Goal: Information Seeking & Learning: Check status

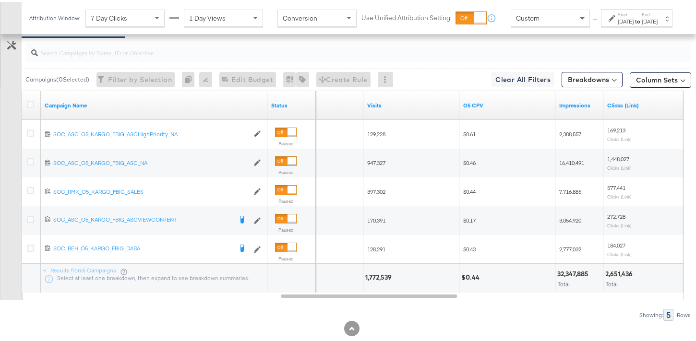
scroll to position [565, 0]
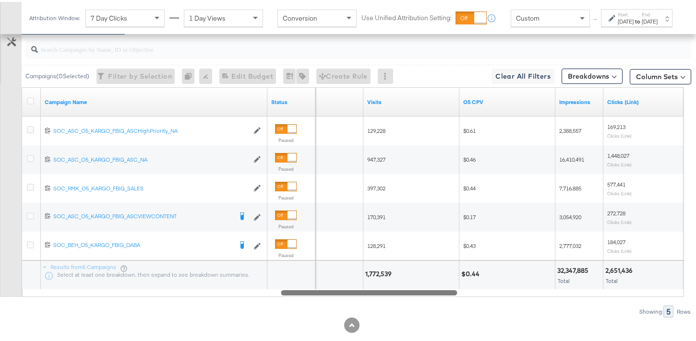
click at [438, 289] on div at bounding box center [369, 290] width 176 height 8
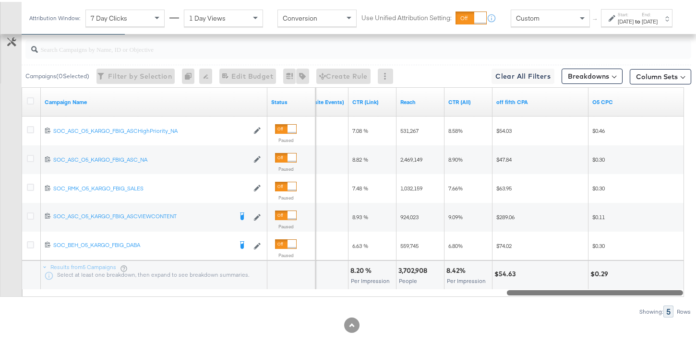
drag, startPoint x: 438, startPoint y: 289, endPoint x: 691, endPoint y: 264, distance: 254.0
click at [691, 264] on div "KPIs Performance & KPIs Customize KPIs ✔ Clicks (Link) ✔ Orders ✔ CTR (Link) ✔ …" at bounding box center [351, 31] width 703 height 651
click at [617, 24] on div "[DATE]" at bounding box center [625, 20] width 16 height 8
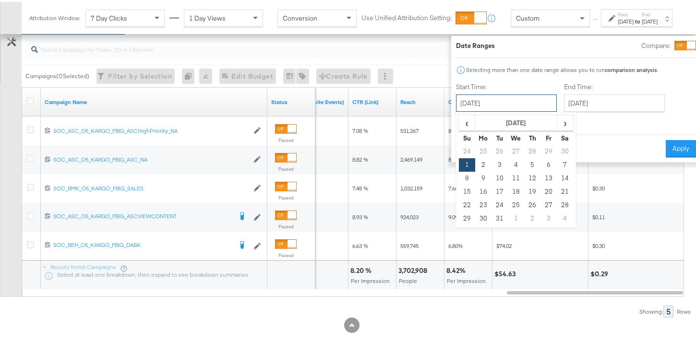
click at [508, 102] on input "[DATE]" at bounding box center [506, 101] width 101 height 17
click at [459, 124] on span "‹" at bounding box center [466, 121] width 15 height 14
click at [540, 149] on td "1" at bounding box center [548, 149] width 16 height 13
type input "[DATE]"
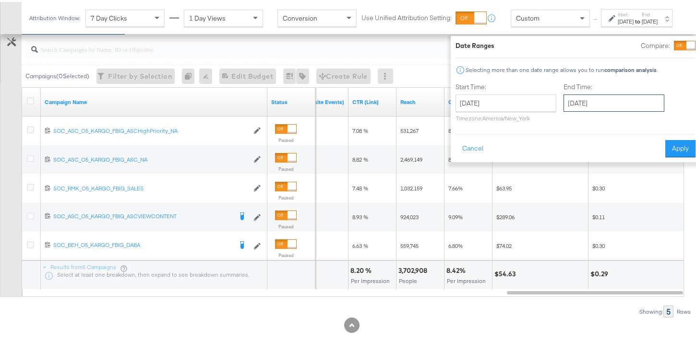
click at [582, 106] on input "[DATE]" at bounding box center [613, 101] width 101 height 17
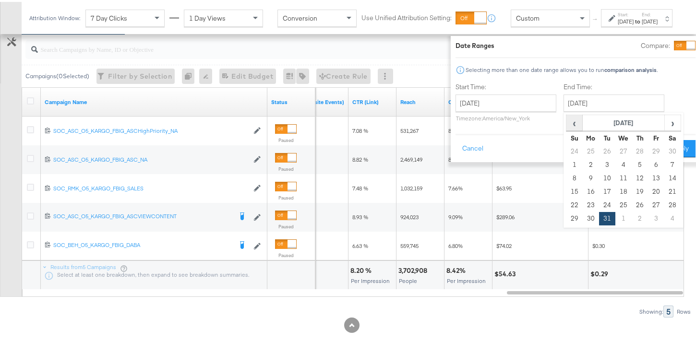
click at [566, 118] on span "‹" at bounding box center [573, 121] width 15 height 14
click at [664, 204] on td "30" at bounding box center [672, 203] width 16 height 13
type input "[DATE]"
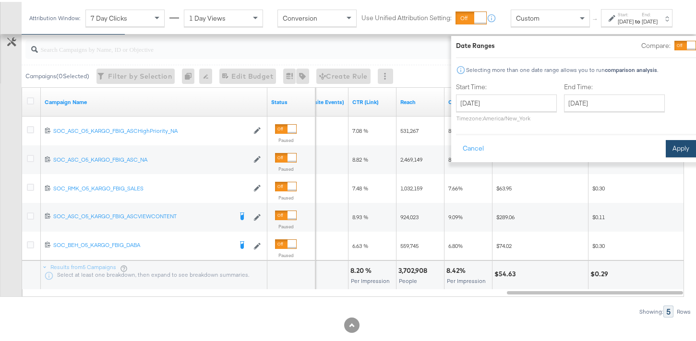
click at [672, 150] on button "Apply" at bounding box center [680, 146] width 30 height 17
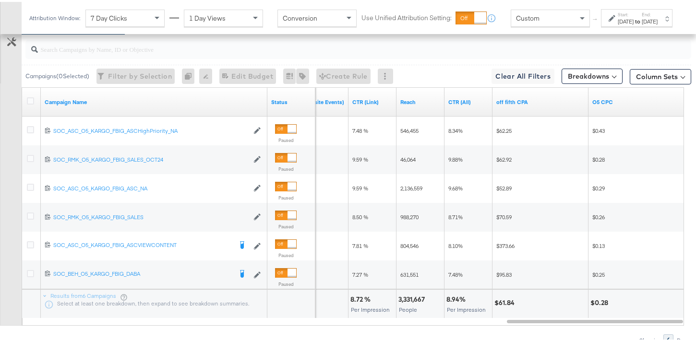
click at [601, 25] on div "Start: [DATE] to End: [DATE]" at bounding box center [636, 16] width 71 height 18
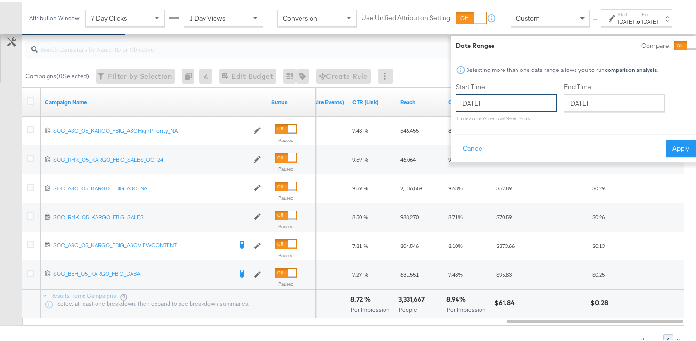
drag, startPoint x: 495, startPoint y: 96, endPoint x: 479, endPoint y: 109, distance: 20.5
click at [495, 96] on input "[DATE]" at bounding box center [506, 101] width 101 height 17
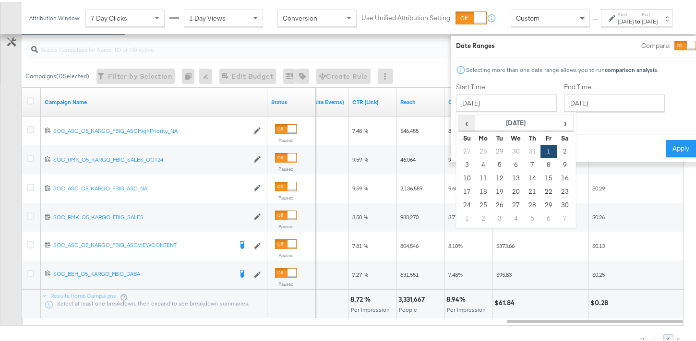
click at [459, 124] on span "‹" at bounding box center [466, 121] width 15 height 14
click at [491, 147] on td "1" at bounding box center [499, 149] width 16 height 13
type input "[DATE]"
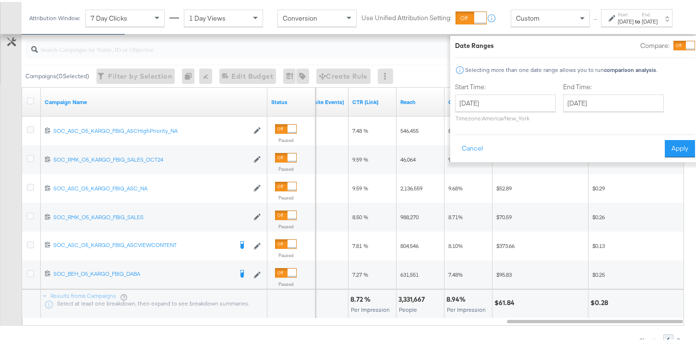
click at [563, 111] on div "End Time: [DATE] ‹ [DATE] › Su Mo Tu We Th Fr Sa 27 28 29 30 31 1 2 3 4 5 6 7 8…" at bounding box center [615, 103] width 105 height 44
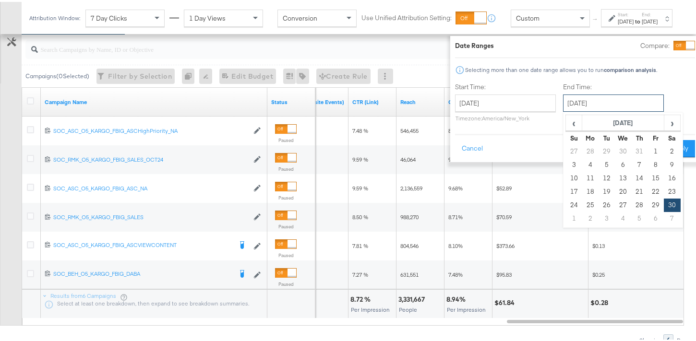
click at [571, 104] on input "[DATE]" at bounding box center [613, 101] width 101 height 17
click at [566, 118] on span "‹" at bounding box center [573, 121] width 15 height 14
click at [631, 203] on td "31" at bounding box center [639, 203] width 16 height 13
type input "[DATE]"
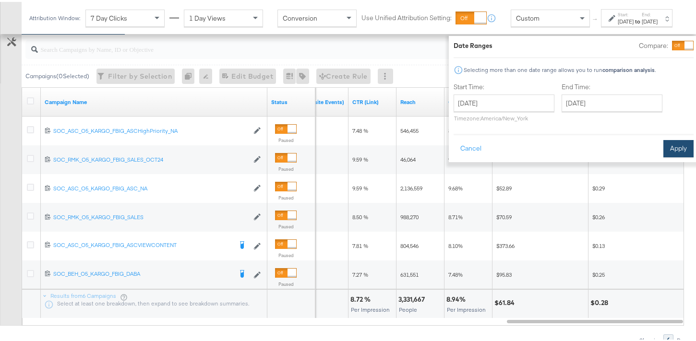
click at [663, 148] on button "Apply" at bounding box center [678, 146] width 30 height 17
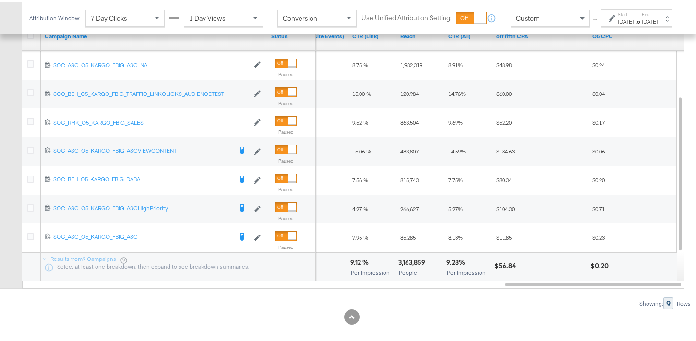
scroll to position [639, 0]
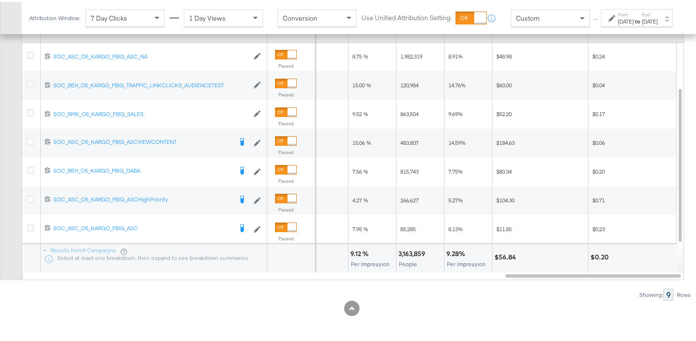
click at [633, 23] on strong "to" at bounding box center [637, 19] width 8 height 7
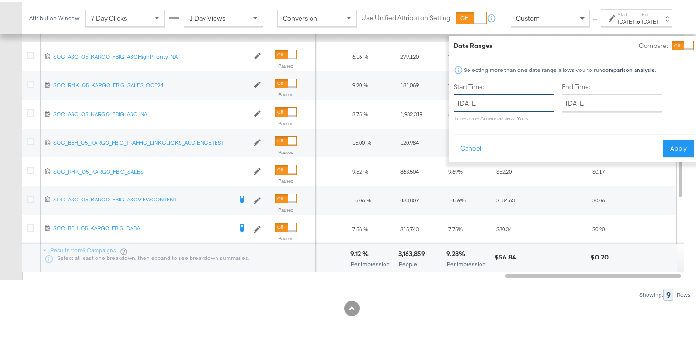
click at [517, 105] on input "[DATE]" at bounding box center [503, 101] width 101 height 17
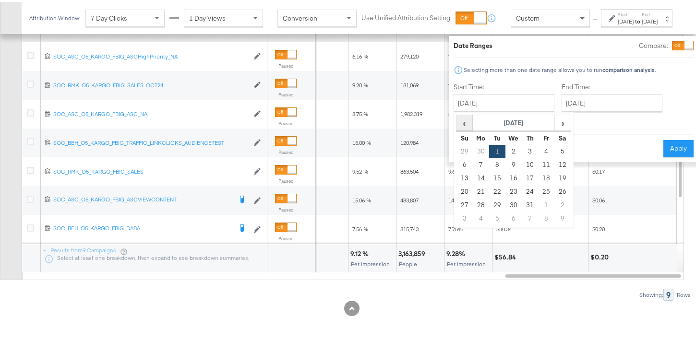
click at [457, 122] on span "‹" at bounding box center [464, 121] width 15 height 14
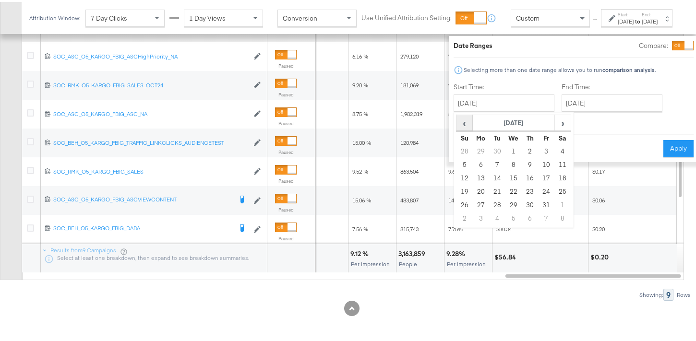
click at [457, 122] on span "‹" at bounding box center [464, 121] width 15 height 14
click at [457, 121] on span "‹" at bounding box center [464, 121] width 15 height 14
click at [457, 122] on span "‹" at bounding box center [464, 121] width 15 height 14
click at [472, 153] on td "1" at bounding box center [480, 149] width 16 height 13
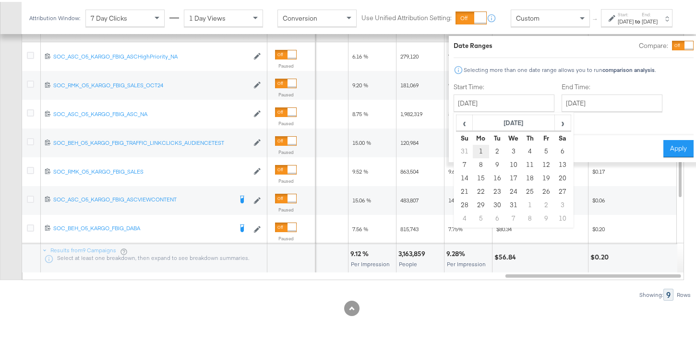
type input "[DATE]"
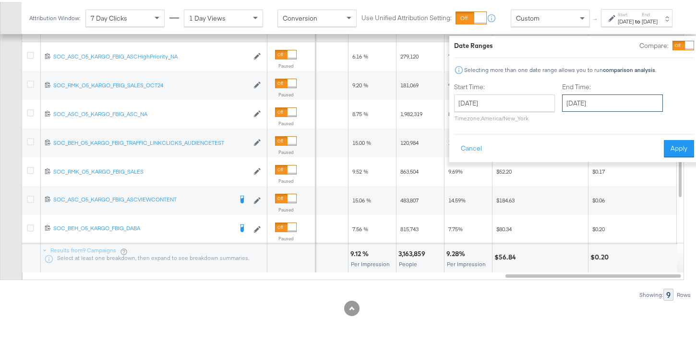
click at [629, 100] on input "[DATE]" at bounding box center [612, 101] width 101 height 17
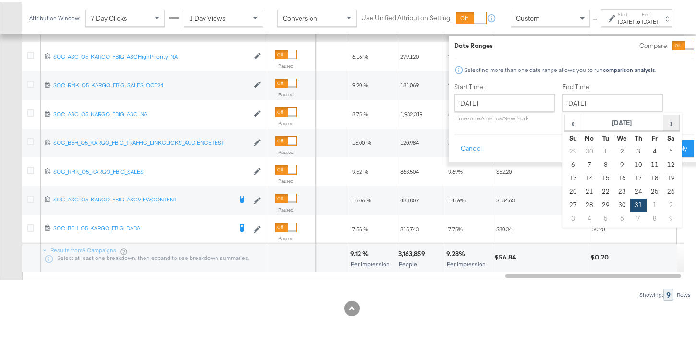
click at [663, 125] on span "›" at bounding box center [670, 121] width 15 height 14
click at [565, 125] on span "‹" at bounding box center [572, 121] width 15 height 14
click at [597, 217] on td "31" at bounding box center [605, 216] width 16 height 13
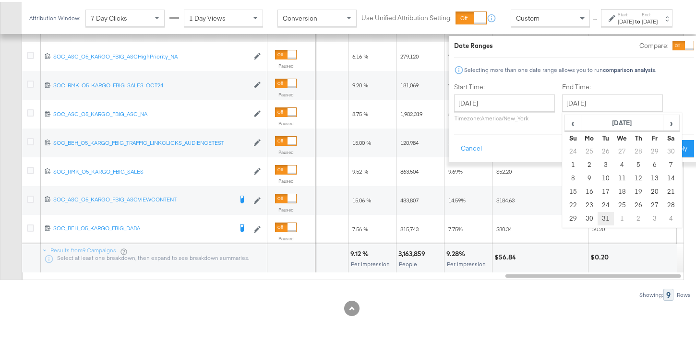
type input "[DATE]"
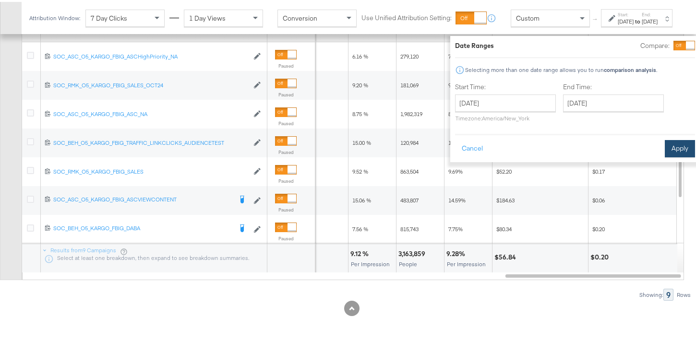
click at [664, 143] on button "Apply" at bounding box center [679, 146] width 30 height 17
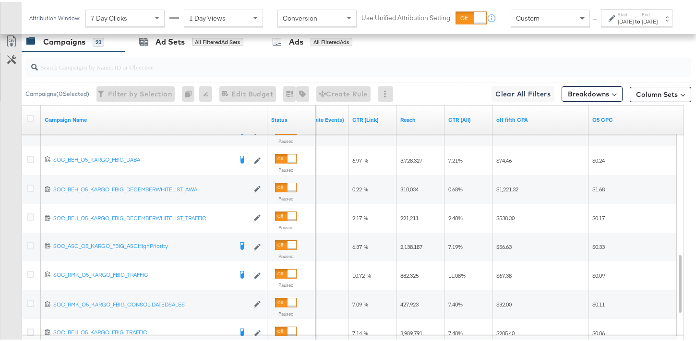
scroll to position [546, 0]
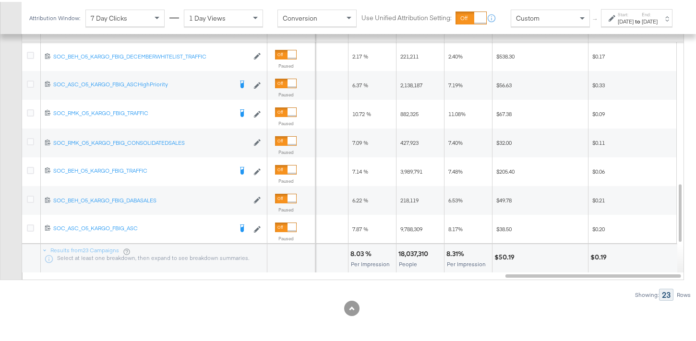
click at [652, 24] on div "[DATE]" at bounding box center [649, 20] width 16 height 8
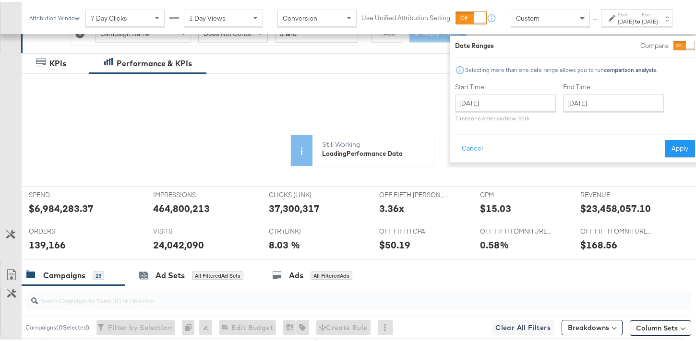
scroll to position [95, 0]
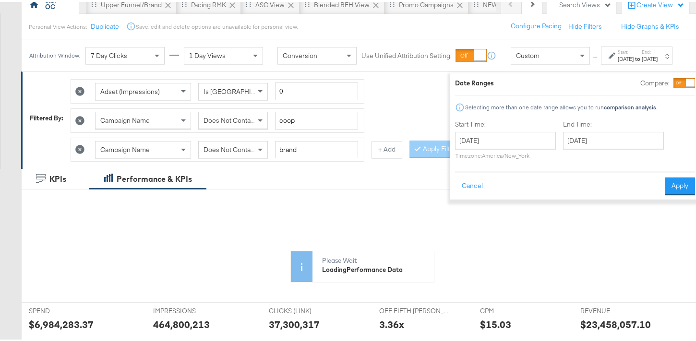
click at [80, 152] on icon at bounding box center [79, 147] width 9 height 9
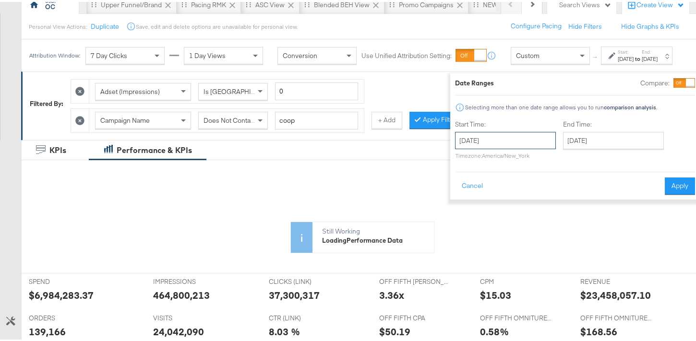
click at [480, 141] on input "[DATE]" at bounding box center [505, 138] width 101 height 17
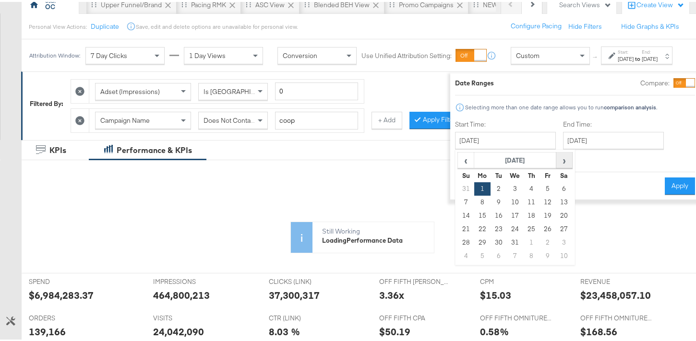
click at [556, 161] on span "›" at bounding box center [563, 158] width 15 height 14
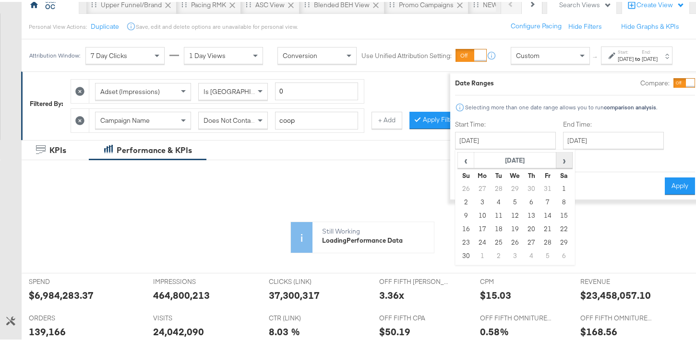
click at [556, 161] on span "›" at bounding box center [563, 158] width 15 height 14
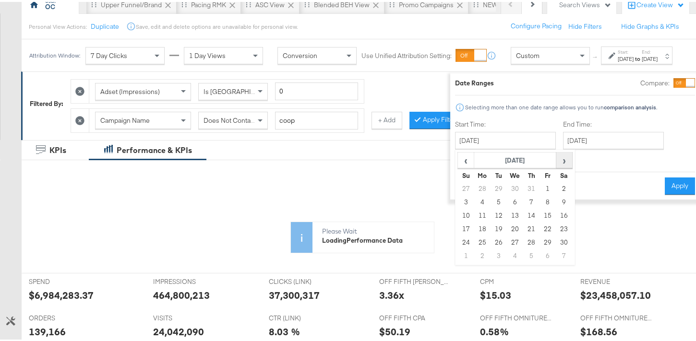
click at [556, 161] on span "›" at bounding box center [563, 158] width 15 height 14
click at [507, 189] on td "1" at bounding box center [515, 186] width 16 height 13
type input "[DATE]"
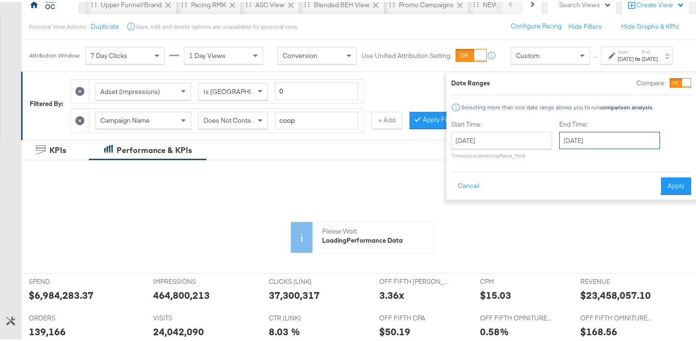
click at [583, 144] on input "[DATE]" at bounding box center [609, 138] width 101 height 17
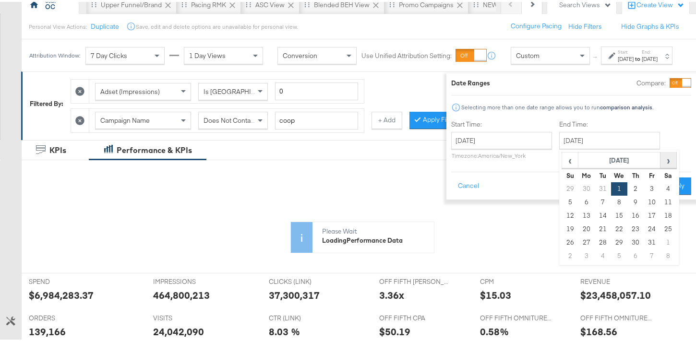
click at [660, 164] on span "›" at bounding box center [667, 158] width 15 height 14
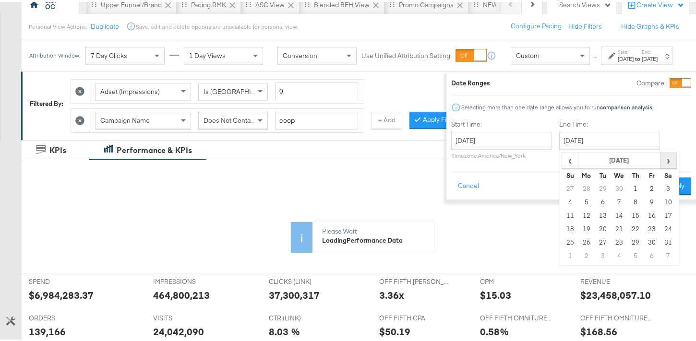
click at [660, 164] on span "›" at bounding box center [667, 158] width 15 height 14
click at [562, 165] on span "‹" at bounding box center [569, 158] width 15 height 14
click at [562, 253] on td "31" at bounding box center [570, 254] width 16 height 13
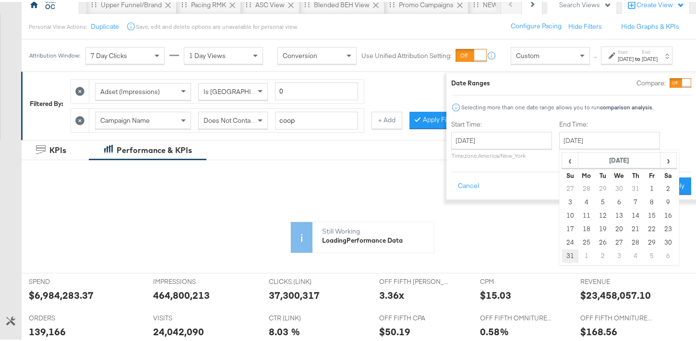
type input "[DATE]"
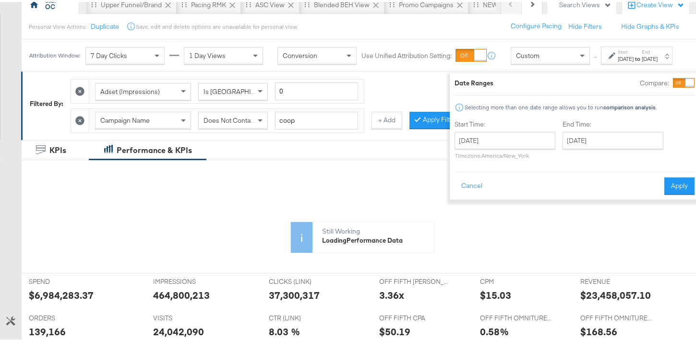
click at [664, 186] on button "Apply" at bounding box center [679, 184] width 30 height 17
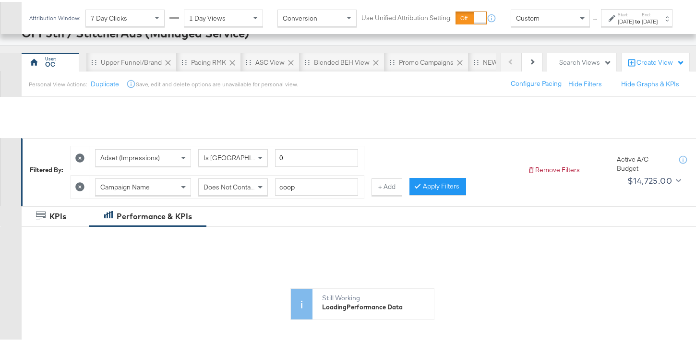
scroll to position [343, 0]
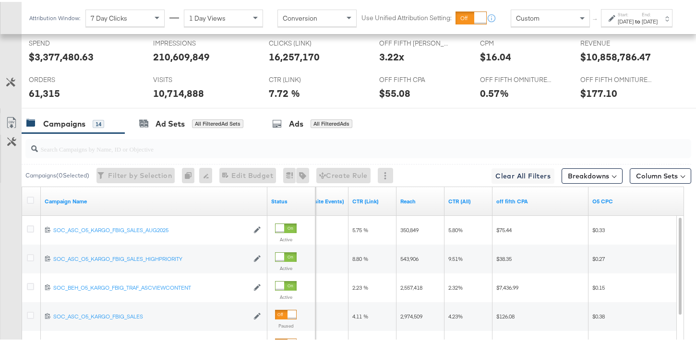
click at [198, 153] on div at bounding box center [357, 146] width 665 height 19
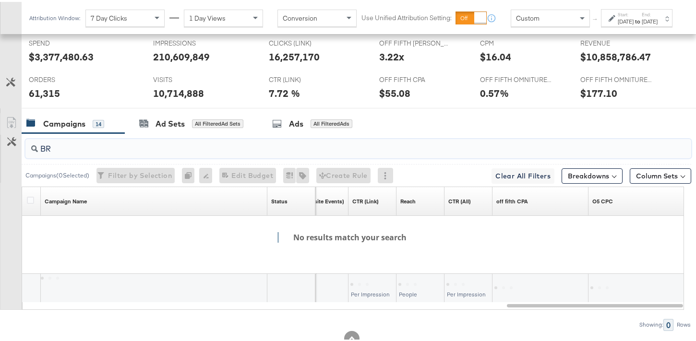
type input "B"
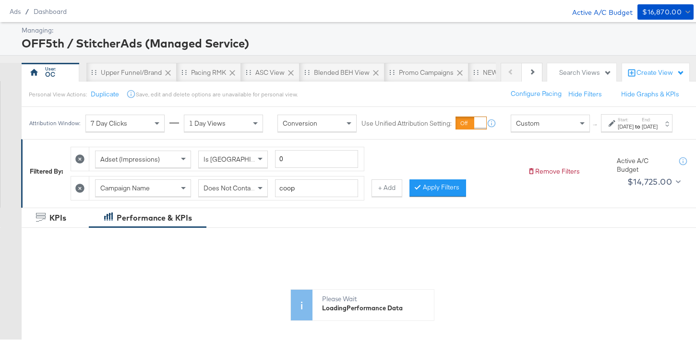
scroll to position [24, 0]
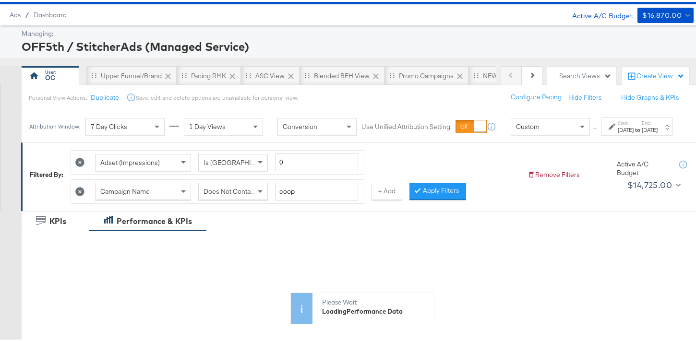
click at [411, 194] on button "Apply Filters" at bounding box center [437, 189] width 57 height 17
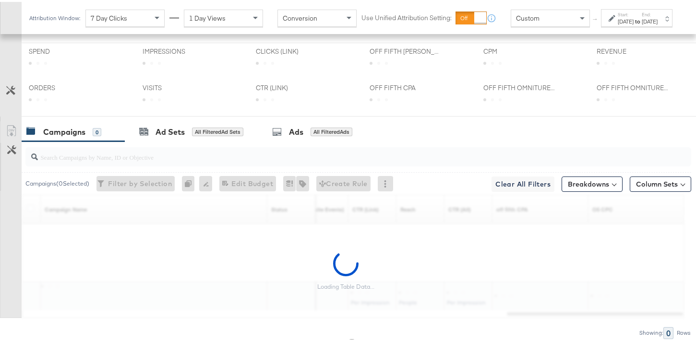
scroll to position [373, 0]
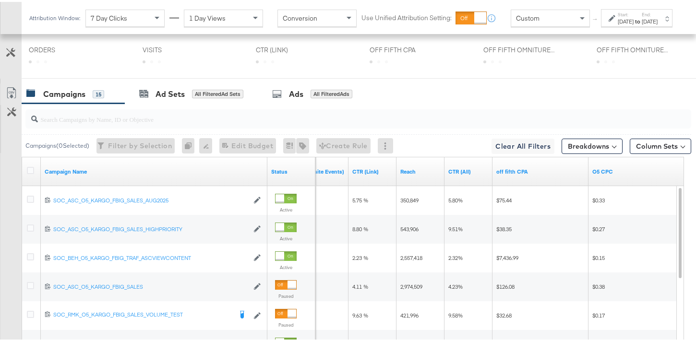
click at [163, 121] on input "search" at bounding box center [335, 113] width 594 height 19
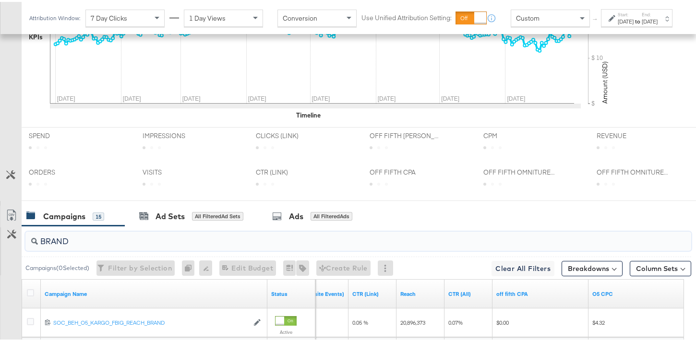
scroll to position [437, 0]
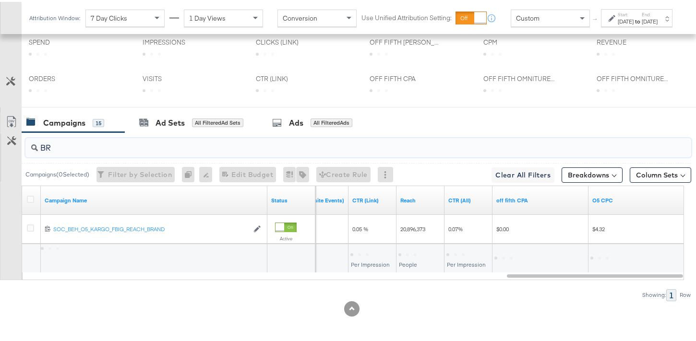
type input "B"
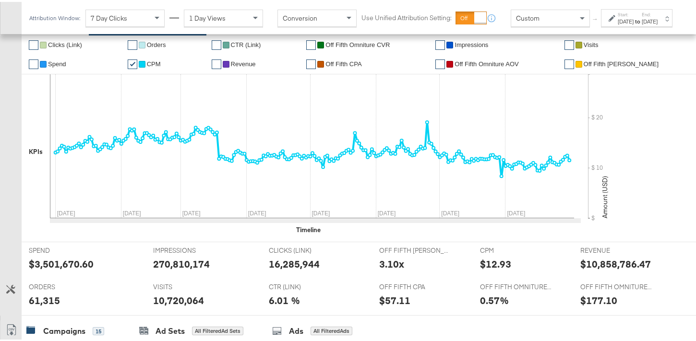
scroll to position [0, 0]
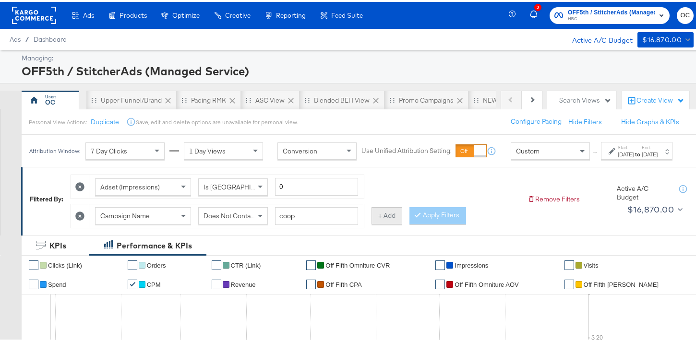
click at [384, 222] on button "+ Add" at bounding box center [386, 213] width 31 height 17
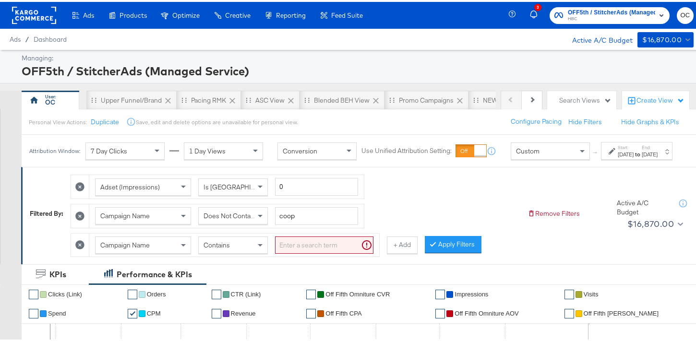
click at [246, 251] on div "Contains" at bounding box center [233, 243] width 69 height 16
click at [295, 252] on input "search" at bounding box center [324, 244] width 98 height 18
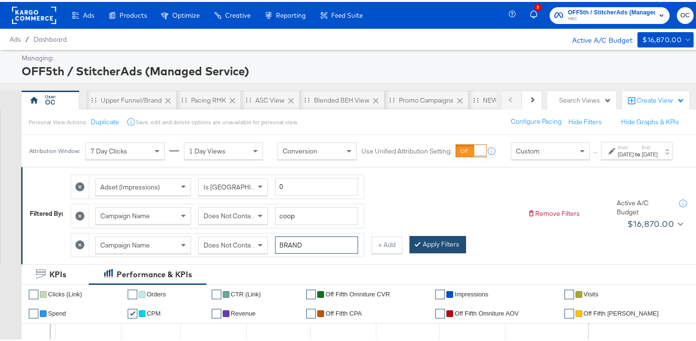
type input "BRAND"
click at [431, 251] on button "Apply Filters" at bounding box center [437, 242] width 57 height 17
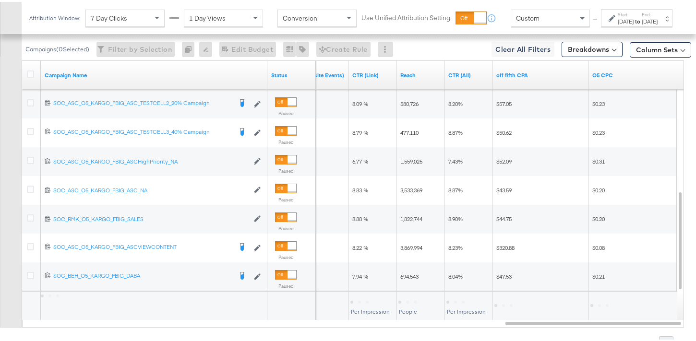
scroll to position [500, 0]
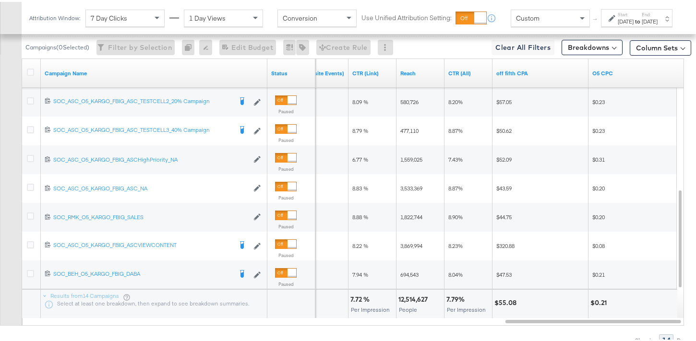
click at [641, 24] on div "[DATE]" at bounding box center [649, 20] width 16 height 8
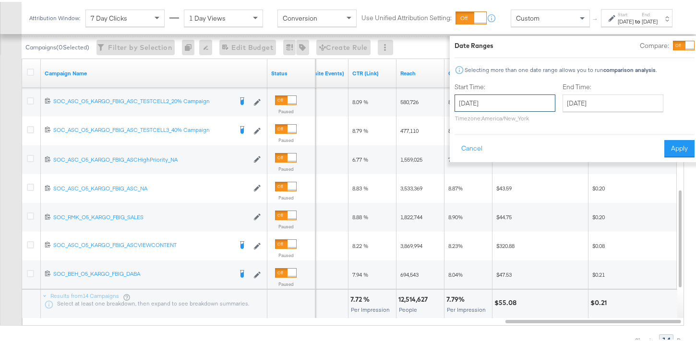
click at [497, 104] on input "[DATE]" at bounding box center [504, 101] width 101 height 17
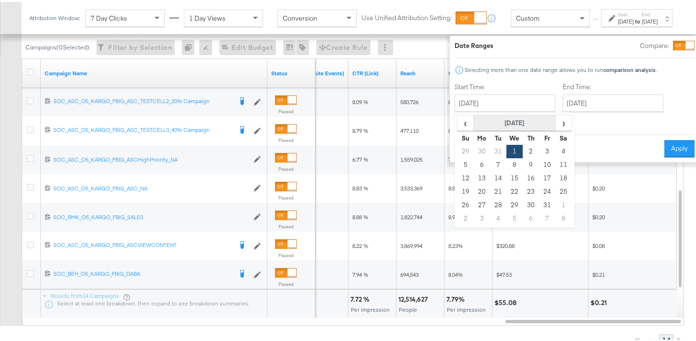
click at [473, 115] on th "[DATE]" at bounding box center [514, 121] width 82 height 16
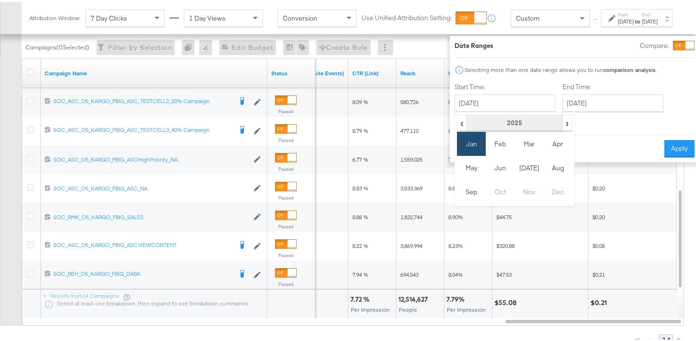
click at [466, 118] on th "2025" at bounding box center [513, 121] width 95 height 16
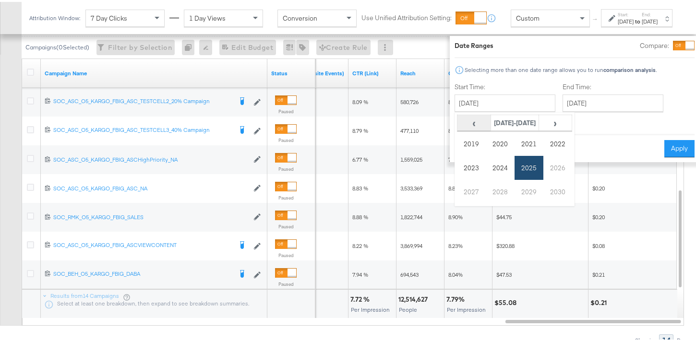
drag, startPoint x: 452, startPoint y: 118, endPoint x: 448, endPoint y: 119, distance: 4.9
click at [458, 118] on span "‹" at bounding box center [474, 121] width 32 height 14
click at [539, 120] on span "›" at bounding box center [555, 121] width 32 height 14
click at [458, 123] on span "‹" at bounding box center [474, 121] width 32 height 14
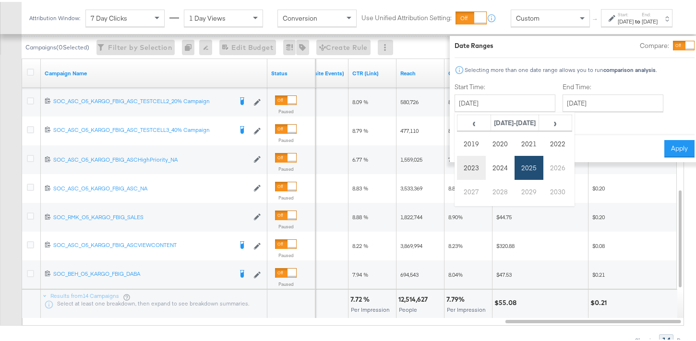
click at [457, 167] on td "2023" at bounding box center [471, 166] width 29 height 24
click at [461, 146] on td "Jan" at bounding box center [471, 142] width 29 height 24
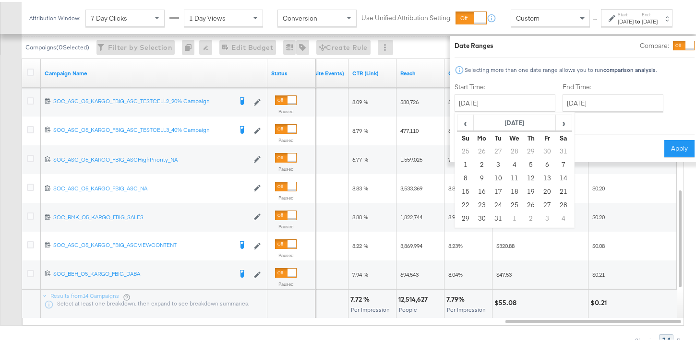
click at [585, 136] on div "Cancel Apply" at bounding box center [574, 144] width 240 height 24
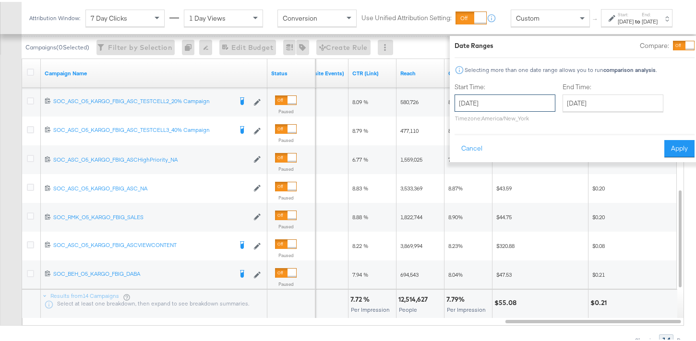
click at [506, 99] on input "[DATE]" at bounding box center [504, 101] width 101 height 17
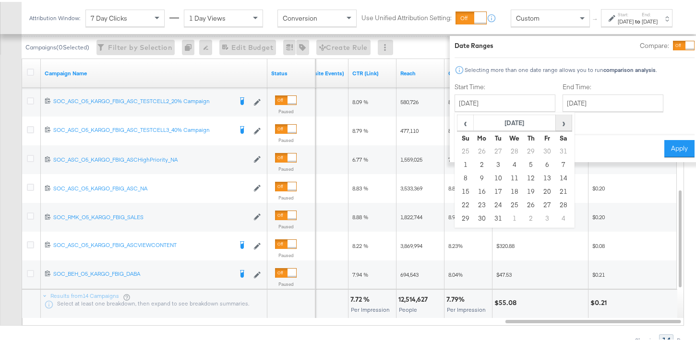
click at [556, 123] on span "›" at bounding box center [563, 121] width 15 height 14
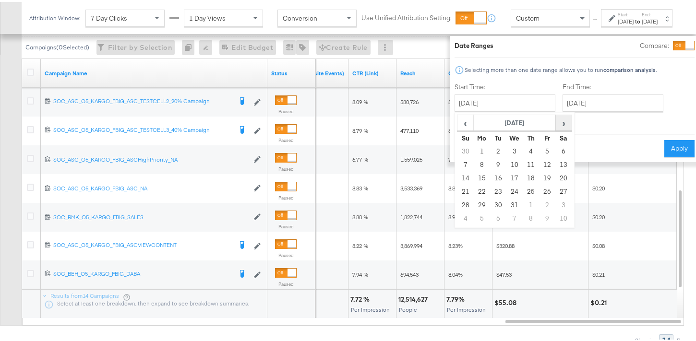
click at [556, 123] on span "›" at bounding box center [563, 121] width 15 height 14
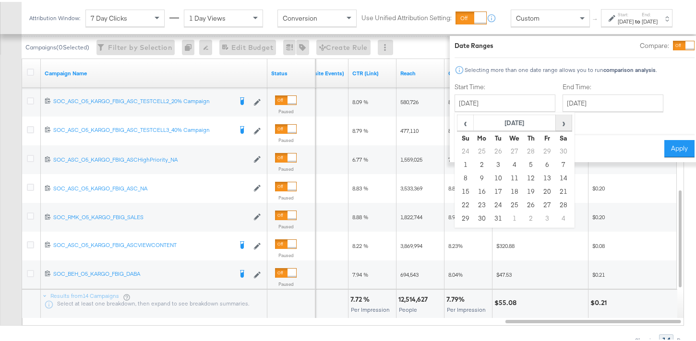
click at [556, 123] on span "›" at bounding box center [563, 121] width 15 height 14
click at [458, 123] on span "‹" at bounding box center [465, 121] width 15 height 14
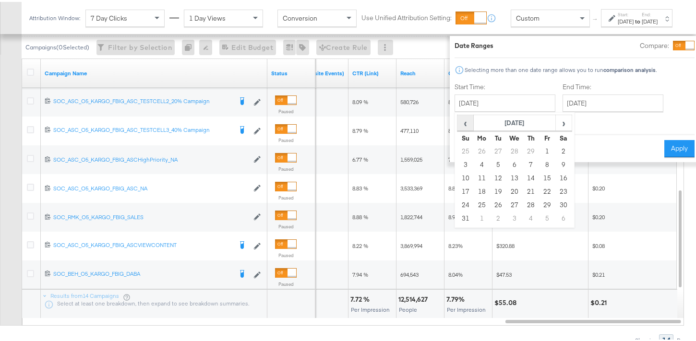
click at [458, 123] on span "‹" at bounding box center [465, 121] width 15 height 14
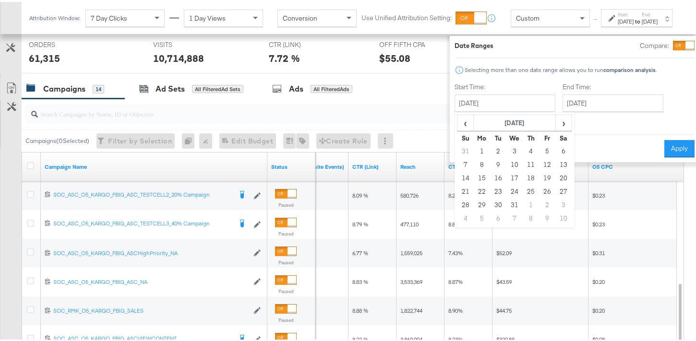
scroll to position [594, 0]
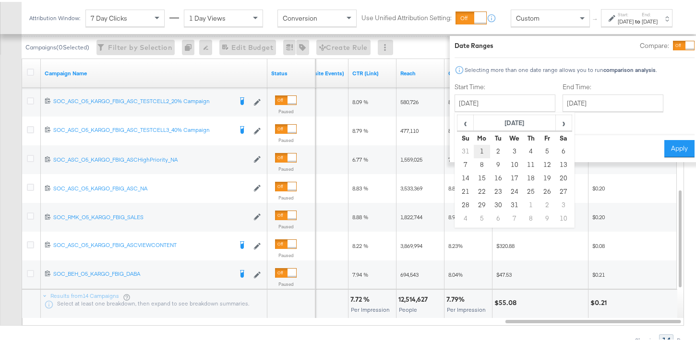
click at [473, 152] on td "1" at bounding box center [481, 149] width 16 height 13
type input "[DATE]"
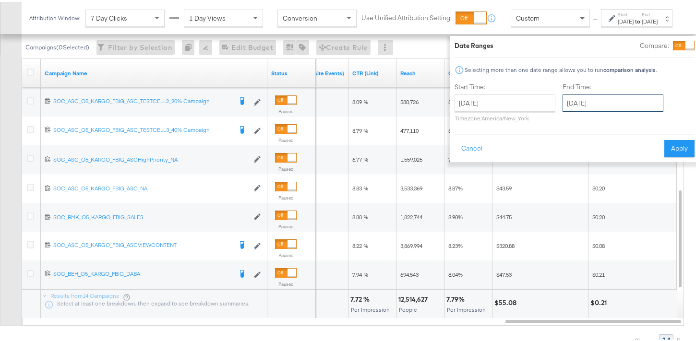
click at [590, 105] on input "[DATE]" at bounding box center [612, 101] width 101 height 17
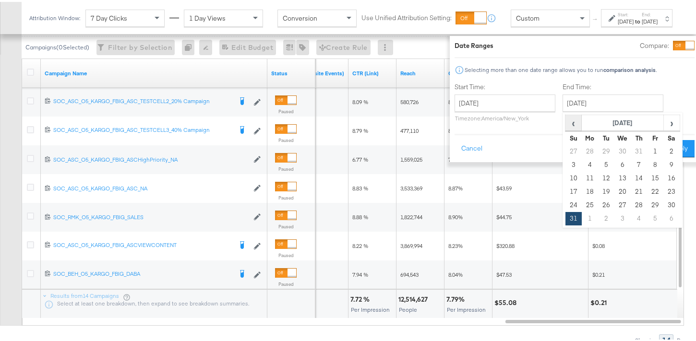
click at [566, 126] on span "‹" at bounding box center [573, 121] width 15 height 14
click at [566, 127] on span "‹" at bounding box center [573, 121] width 15 height 14
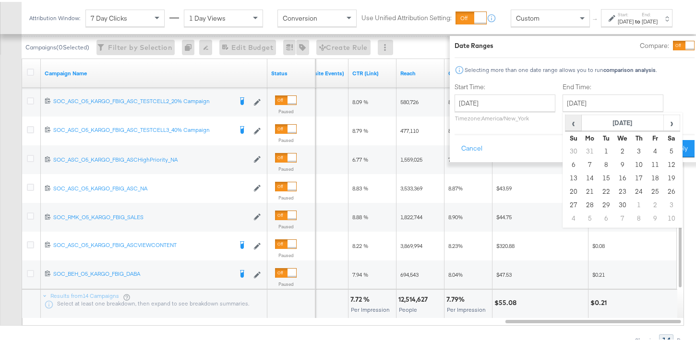
click at [566, 127] on span "‹" at bounding box center [573, 121] width 15 height 14
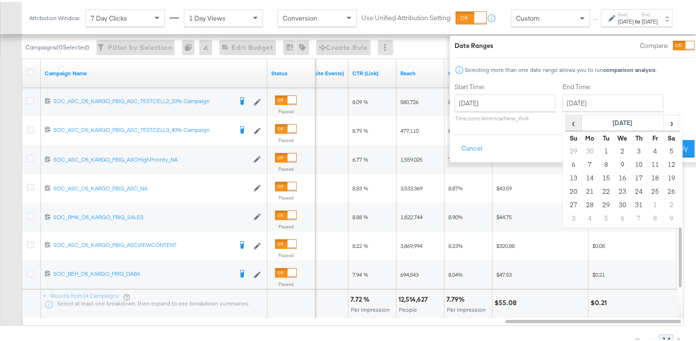
click at [566, 127] on span "‹" at bounding box center [573, 121] width 15 height 14
click at [663, 205] on td "31" at bounding box center [671, 203] width 16 height 13
type input "[DATE]"
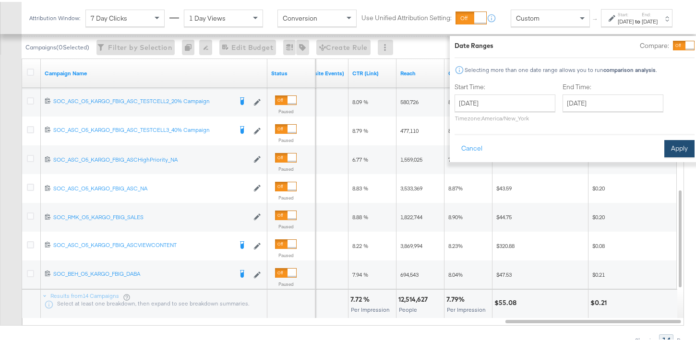
click at [664, 151] on button "Apply" at bounding box center [679, 146] width 30 height 17
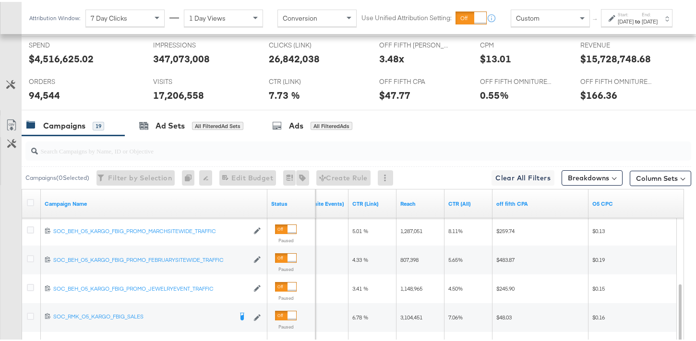
scroll to position [557, 0]
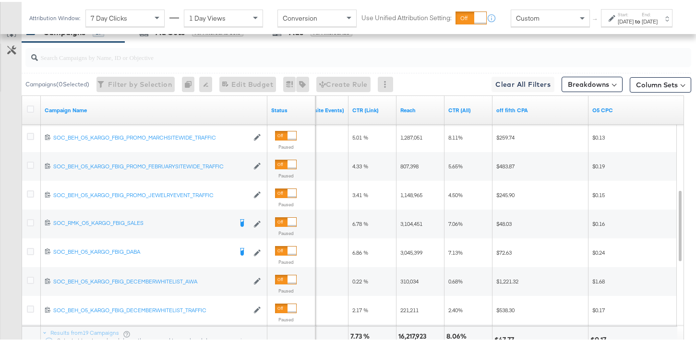
click at [617, 24] on div "[DATE]" at bounding box center [625, 20] width 16 height 8
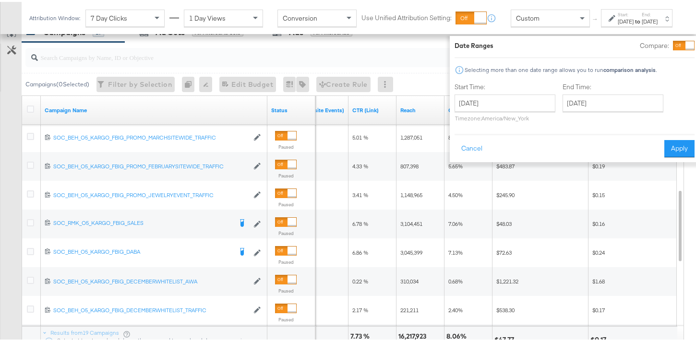
click at [660, 50] on div "Date Ranges Compare: Selecting more than one date range allows you to run compa…" at bounding box center [574, 97] width 240 height 117
click at [672, 47] on div at bounding box center [683, 44] width 22 height 10
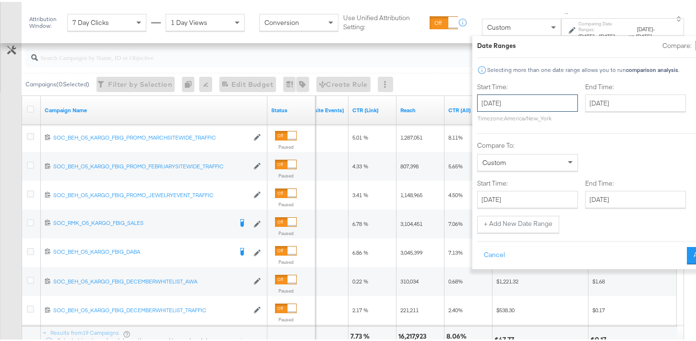
click at [520, 100] on input "[DATE]" at bounding box center [527, 101] width 101 height 17
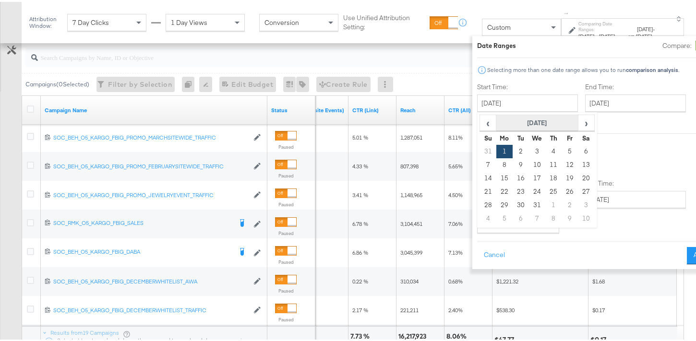
click at [538, 122] on th "[DATE]" at bounding box center [537, 121] width 82 height 16
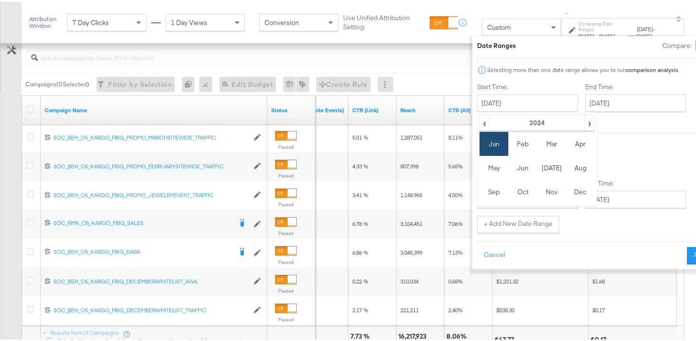
click at [541, 123] on th "2024" at bounding box center [536, 121] width 95 height 16
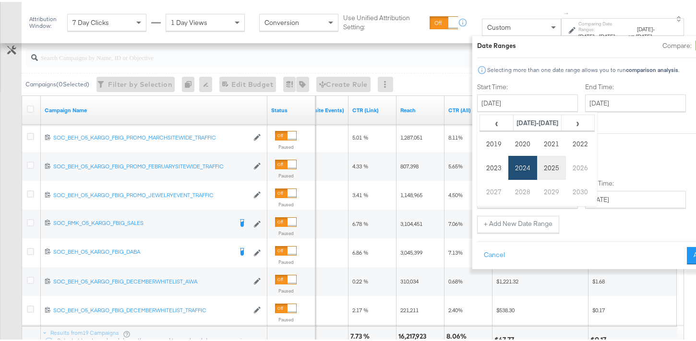
click at [537, 171] on td "2025" at bounding box center [551, 166] width 29 height 24
click at [537, 147] on td "Mar" at bounding box center [551, 142] width 29 height 24
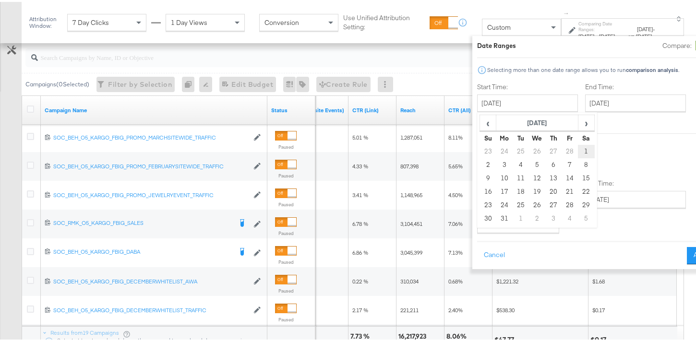
click at [578, 152] on td "1" at bounding box center [586, 149] width 16 height 13
type input "[DATE]"
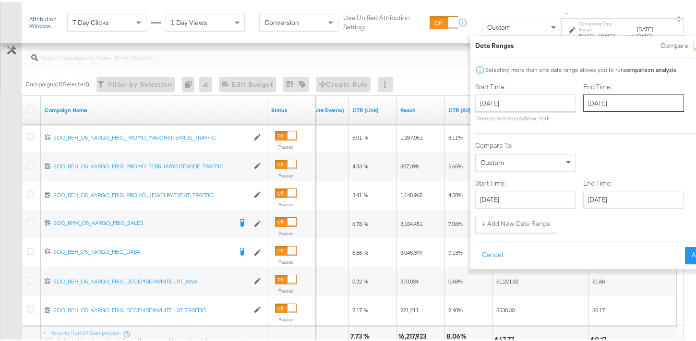
click at [602, 103] on input "[DATE]" at bounding box center [633, 101] width 101 height 17
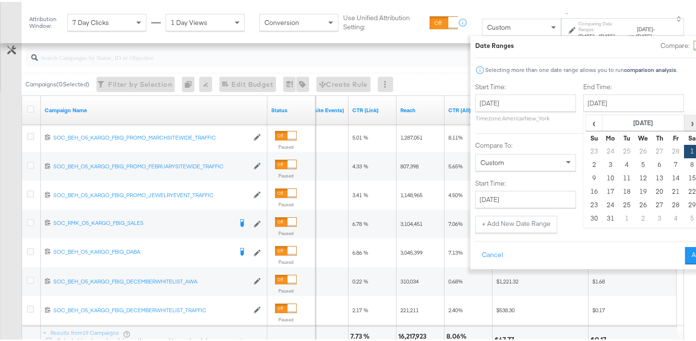
click at [684, 122] on span "›" at bounding box center [691, 121] width 15 height 14
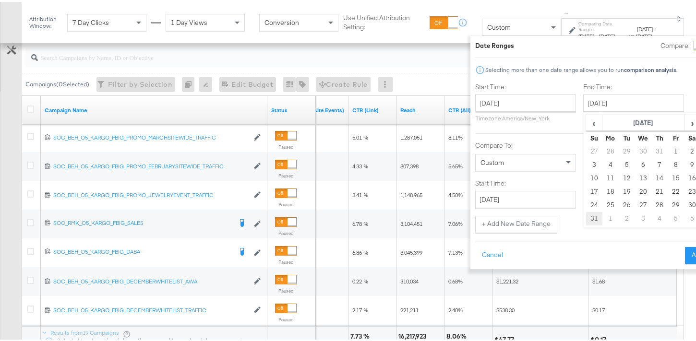
click at [586, 218] on td "31" at bounding box center [594, 216] width 16 height 13
type input "[DATE]"
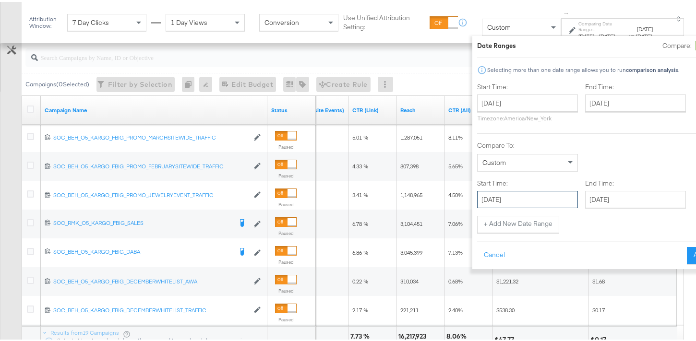
click at [519, 201] on input "[DATE]" at bounding box center [527, 197] width 101 height 17
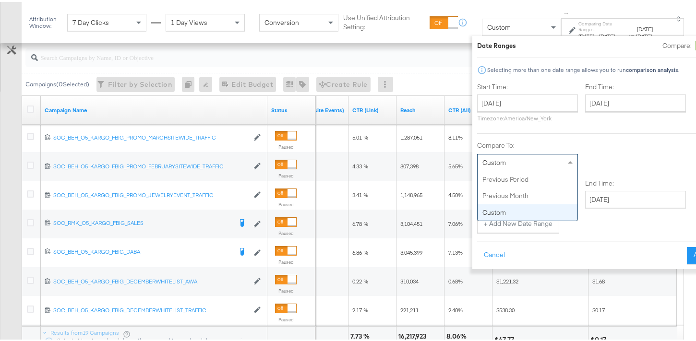
click at [502, 162] on div "Custom" at bounding box center [527, 161] width 100 height 16
type input "[DATE]"
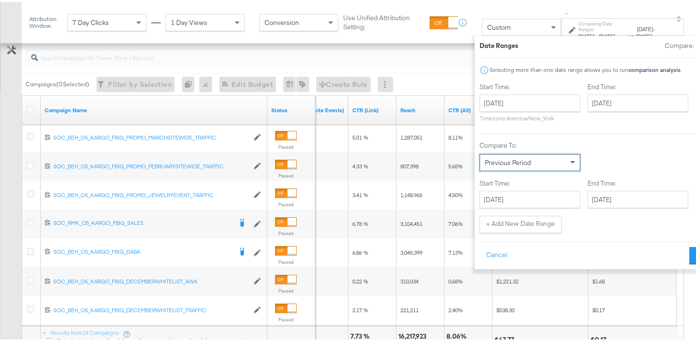
click at [567, 166] on span at bounding box center [573, 161] width 12 height 16
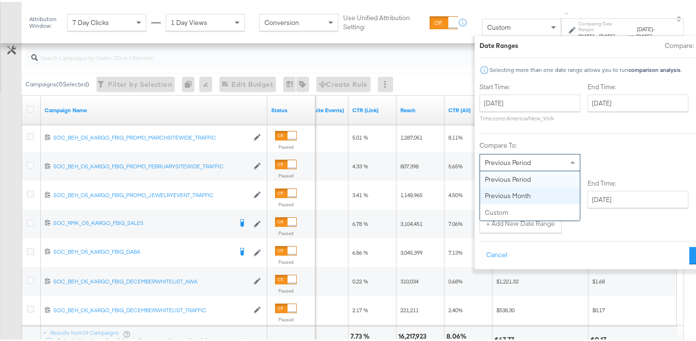
type input "[DATE]"
click at [519, 157] on div "Previous Month" at bounding box center [525, 161] width 100 height 16
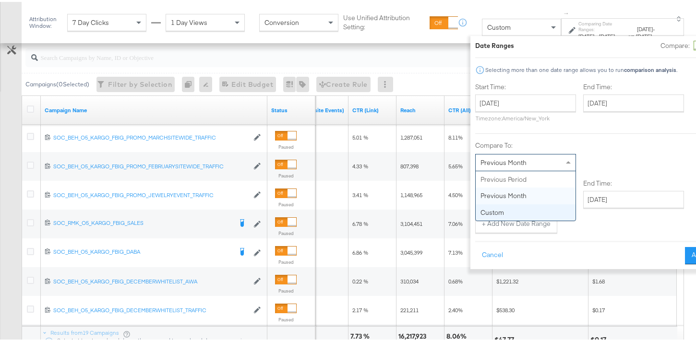
type input "[DATE]"
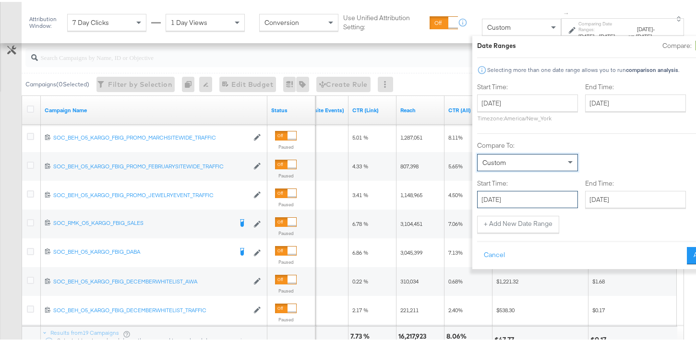
click at [510, 197] on input "[DATE]" at bounding box center [527, 197] width 101 height 17
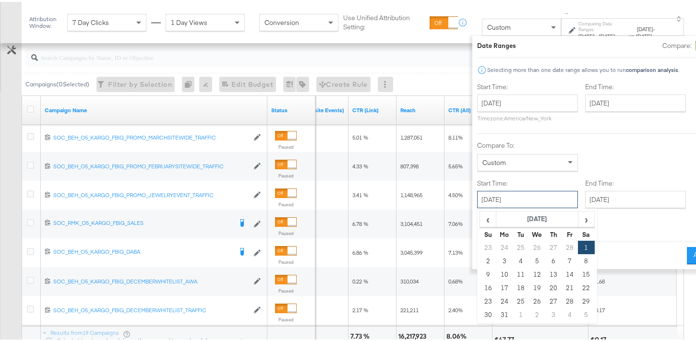
click at [499, 202] on input "[DATE]" at bounding box center [527, 197] width 101 height 17
click at [480, 224] on span "‹" at bounding box center [487, 217] width 15 height 14
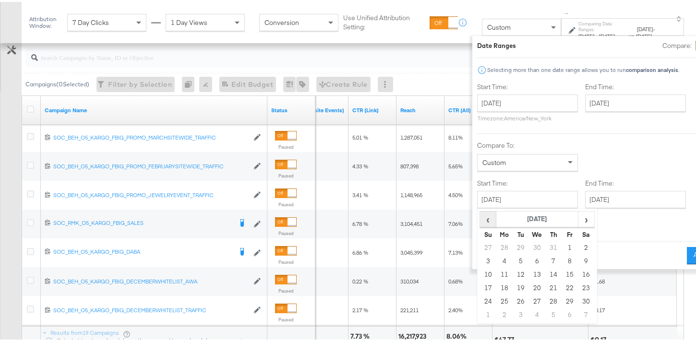
click at [480, 224] on span "‹" at bounding box center [487, 217] width 15 height 14
click at [480, 258] on td "1" at bounding box center [488, 258] width 16 height 13
type input "[DATE]"
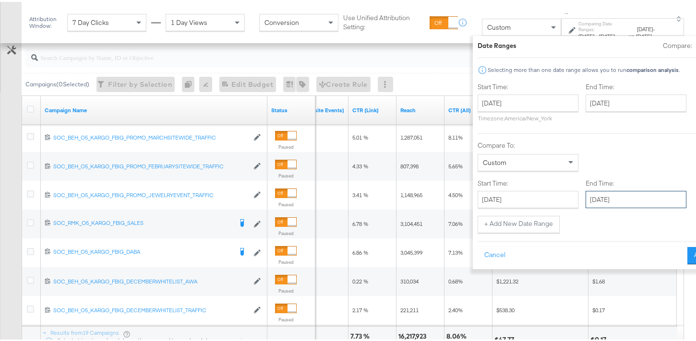
click at [587, 200] on input "[DATE]" at bounding box center [635, 197] width 101 height 17
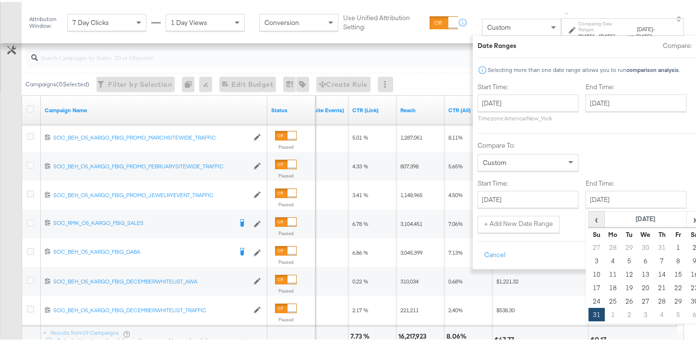
click at [589, 219] on span "‹" at bounding box center [596, 217] width 15 height 14
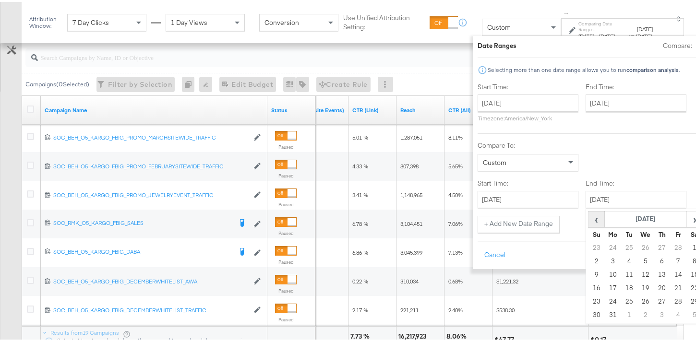
click at [589, 219] on span "‹" at bounding box center [596, 217] width 15 height 14
click at [670, 300] on td "28" at bounding box center [678, 299] width 16 height 13
type input "[DATE]"
click at [606, 202] on input "[DATE]" at bounding box center [635, 197] width 101 height 17
click at [589, 219] on span "‹" at bounding box center [596, 217] width 15 height 14
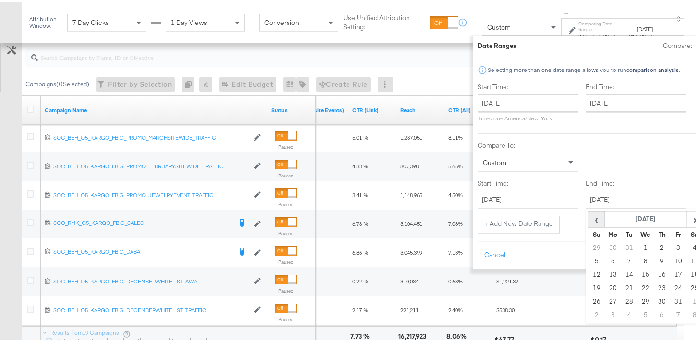
click at [589, 219] on span "‹" at bounding box center [596, 217] width 15 height 14
click at [531, 245] on div "Cancel Apply" at bounding box center [597, 251] width 240 height 24
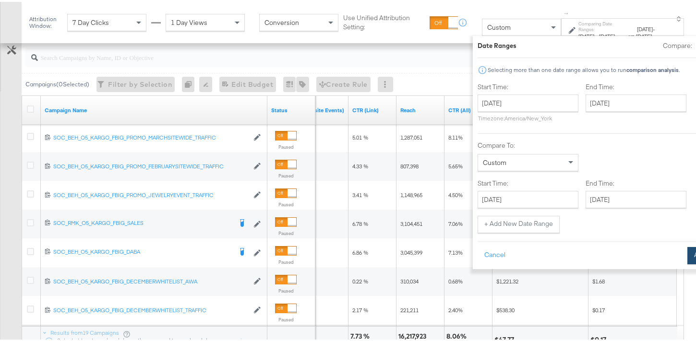
click at [687, 253] on button "Apply" at bounding box center [702, 253] width 30 height 17
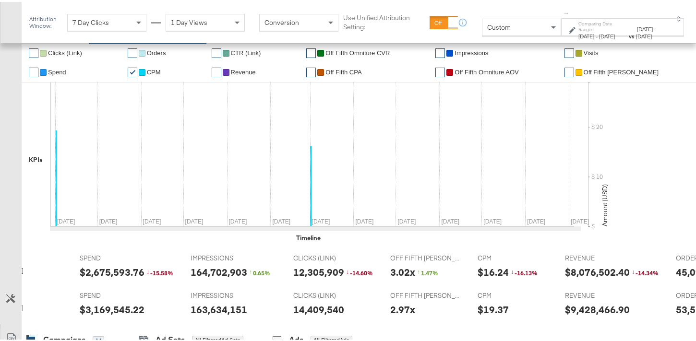
scroll to position [124, 0]
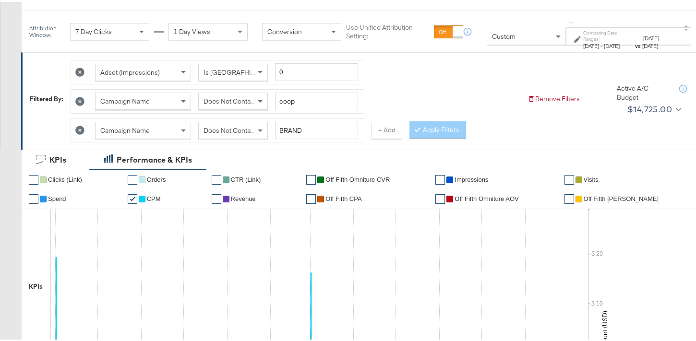
click at [81, 129] on icon at bounding box center [79, 128] width 9 height 9
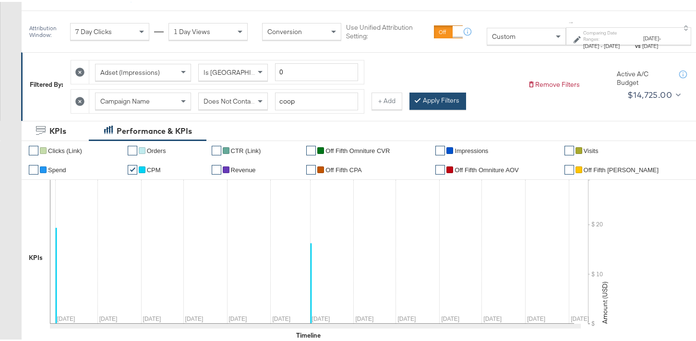
click at [425, 103] on button "Apply Filters" at bounding box center [437, 99] width 57 height 17
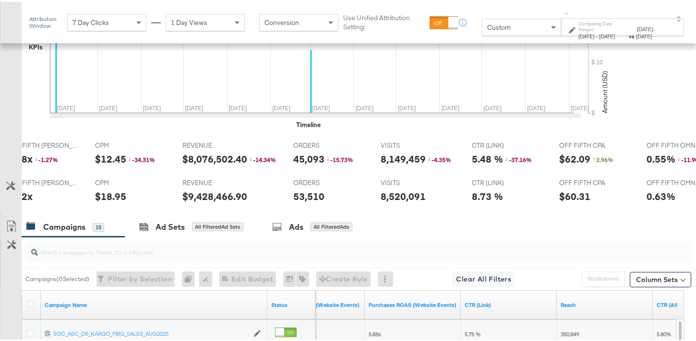
scroll to position [0, 0]
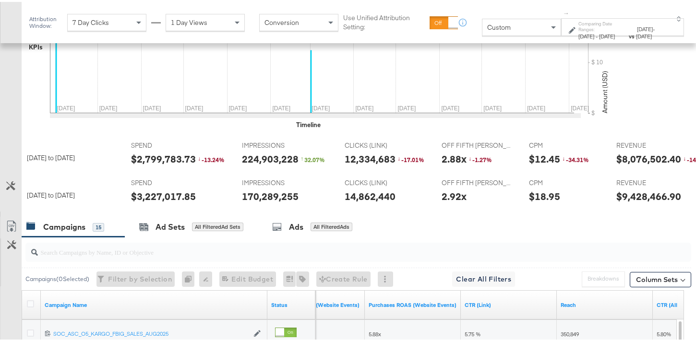
click at [227, 254] on input "search" at bounding box center [335, 246] width 594 height 19
type input "BRAND"
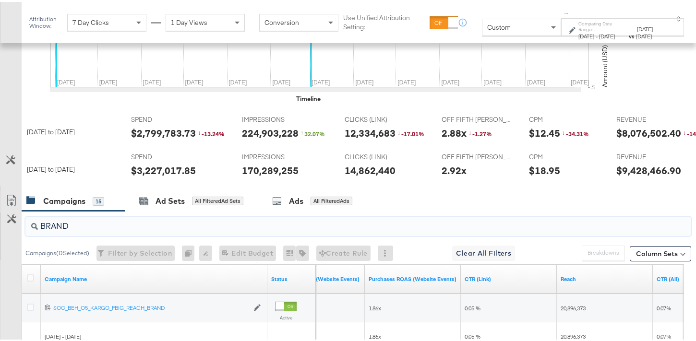
scroll to position [475, 0]
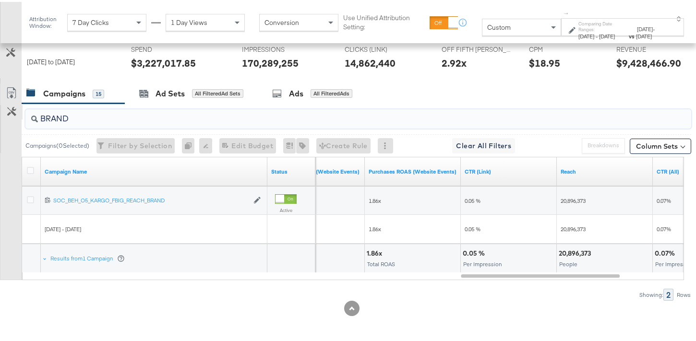
drag, startPoint x: 142, startPoint y: 118, endPoint x: 22, endPoint y: 115, distance: 120.0
click at [22, 115] on div "BRAND Campaigns ( 0 Selected) Filter by Selection Filter 0 campaigns 0 Rename 0…" at bounding box center [345, 200] width 691 height 197
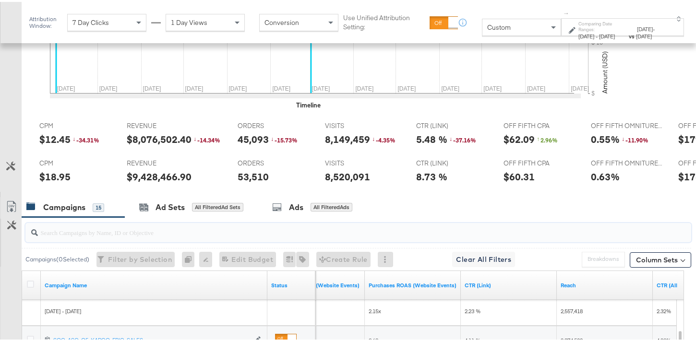
scroll to position [0, 0]
